Goal: Task Accomplishment & Management: Complete application form

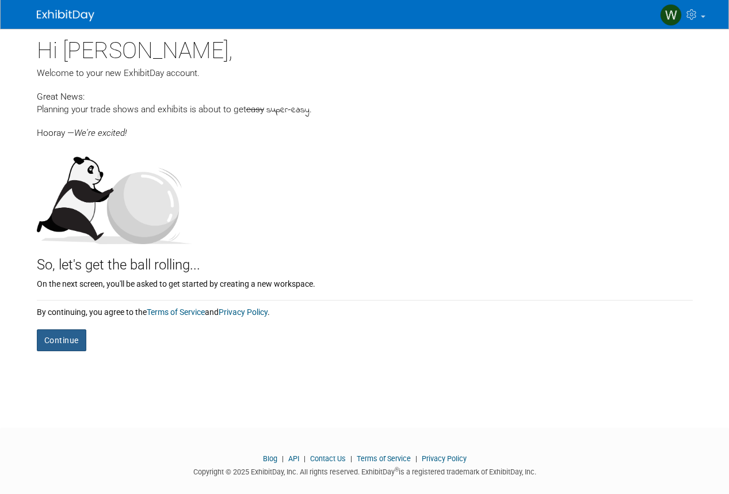
click at [58, 339] on button "Continue" at bounding box center [62, 340] width 50 height 22
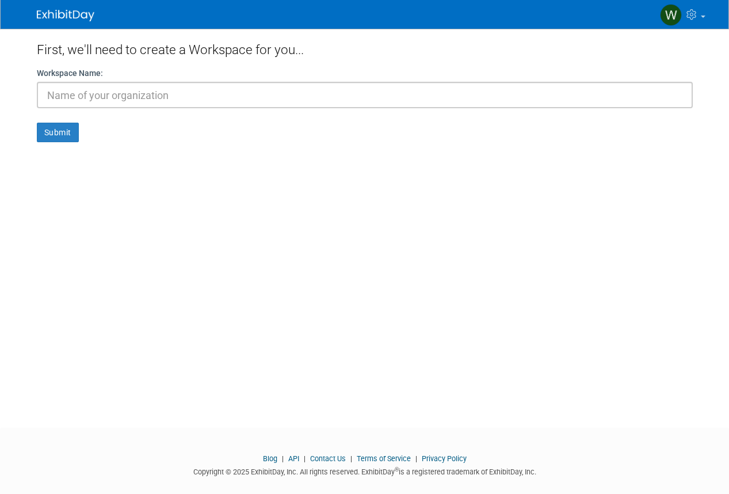
click at [517, 133] on form "Workspace Name: Submit" at bounding box center [365, 104] width 656 height 75
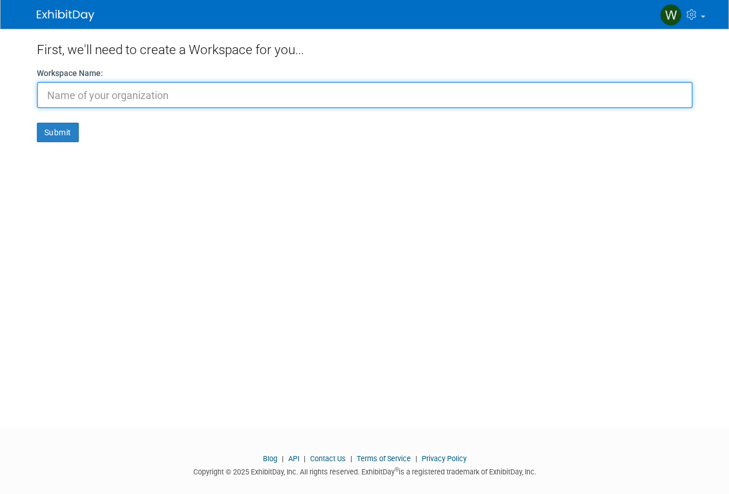
click at [74, 92] on input "text" at bounding box center [365, 95] width 656 height 26
type input "CCCIA"
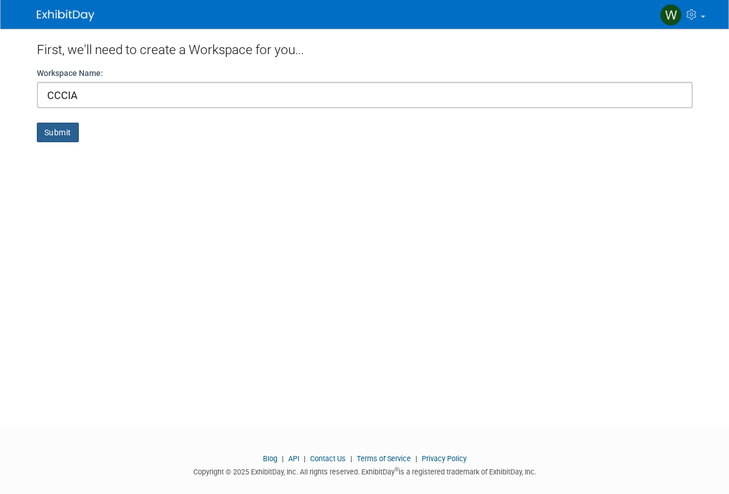
click at [58, 138] on button "Submit" at bounding box center [58, 133] width 42 height 20
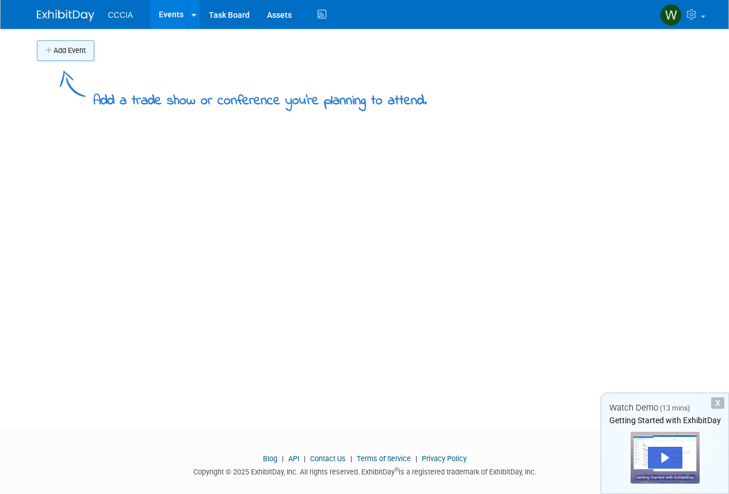
click at [75, 49] on button "Add Event" at bounding box center [66, 50] width 58 height 21
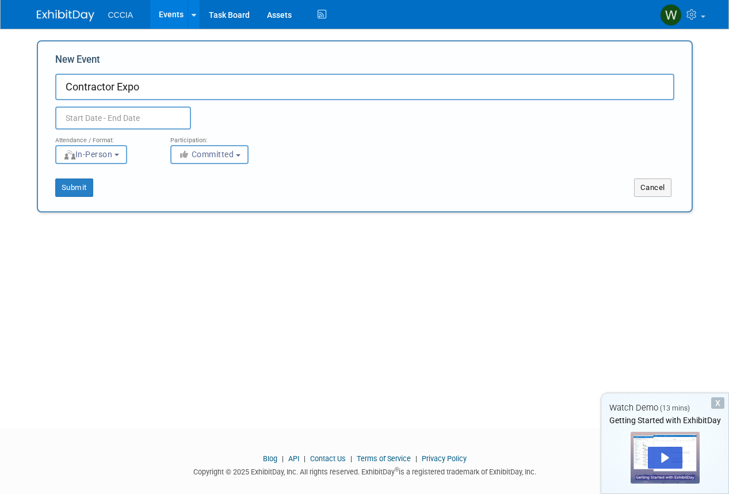
type input "Contractor Expo"
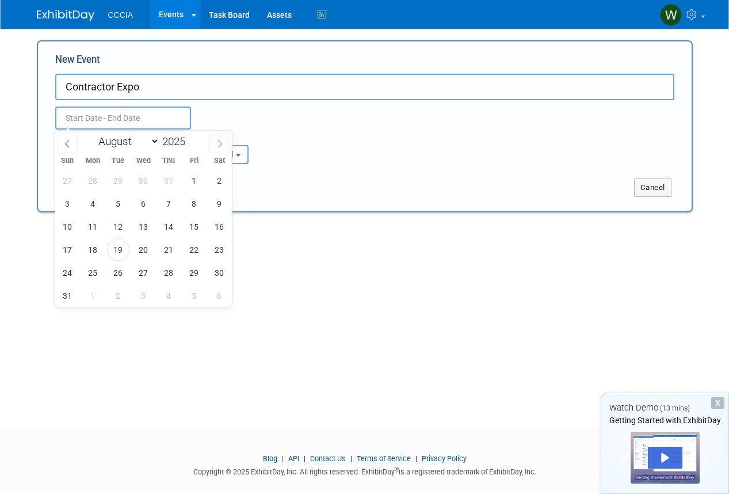
click at [215, 149] on span at bounding box center [220, 144] width 21 height 20
select select "8"
click at [221, 246] on span "27" at bounding box center [219, 249] width 22 height 22
click at [77, 271] on span "28" at bounding box center [67, 272] width 22 height 22
type input "Sep 27, 2025 to Sep 28, 2025"
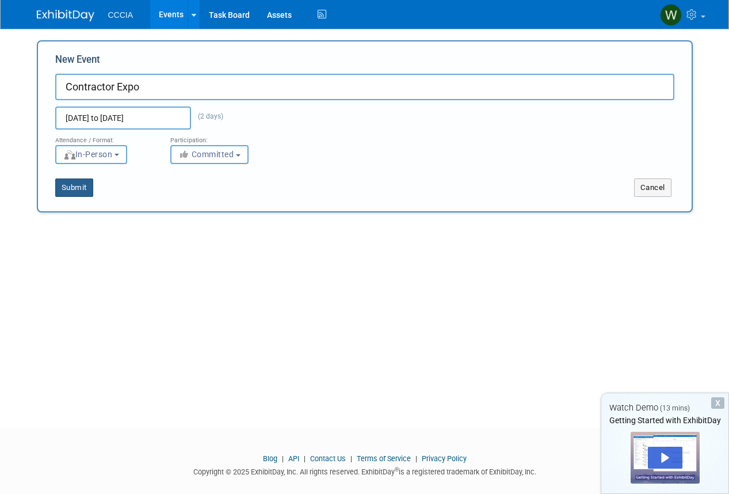
click at [84, 184] on button "Submit" at bounding box center [74, 187] width 38 height 18
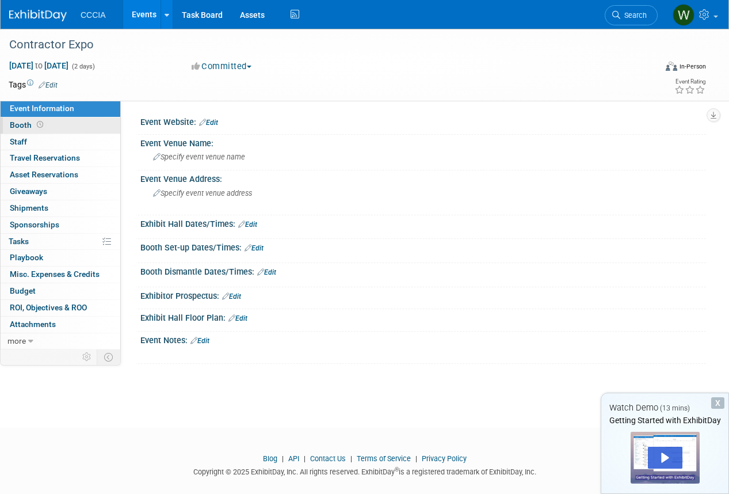
click at [21, 123] on span "Booth" at bounding box center [28, 124] width 36 height 9
